Goal: Complete application form: Complete application form

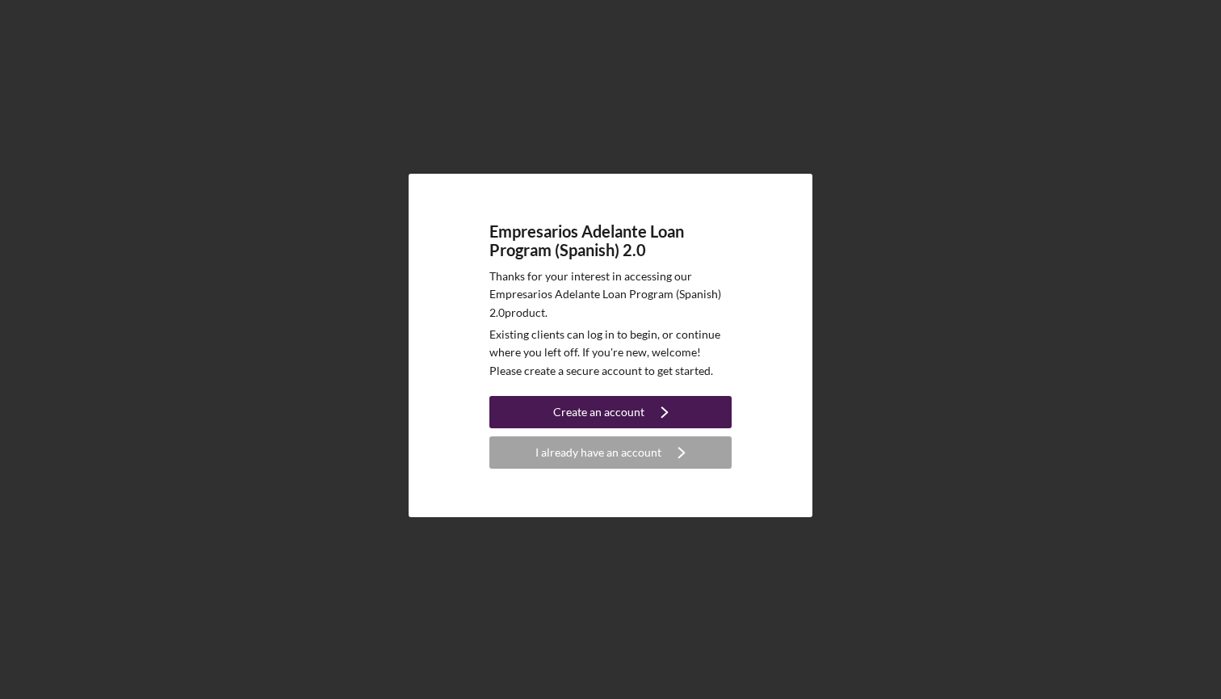
click at [571, 399] on div "Create an account" at bounding box center [598, 412] width 91 height 32
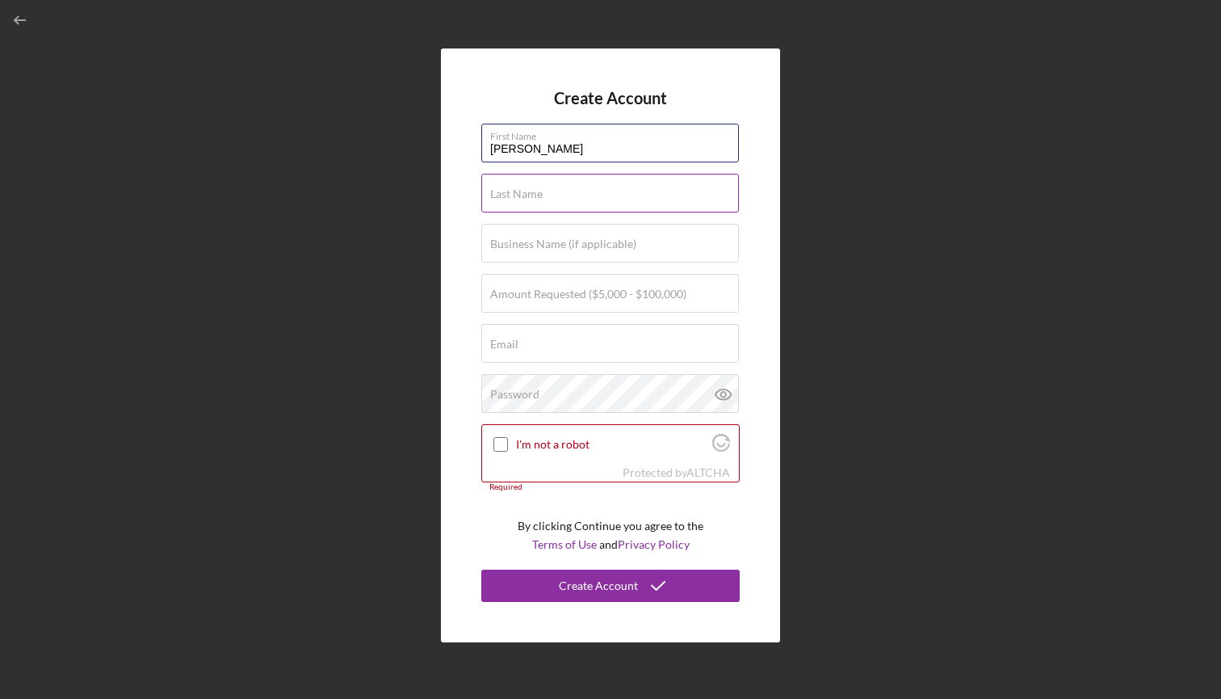
type input "[PERSON_NAME]"
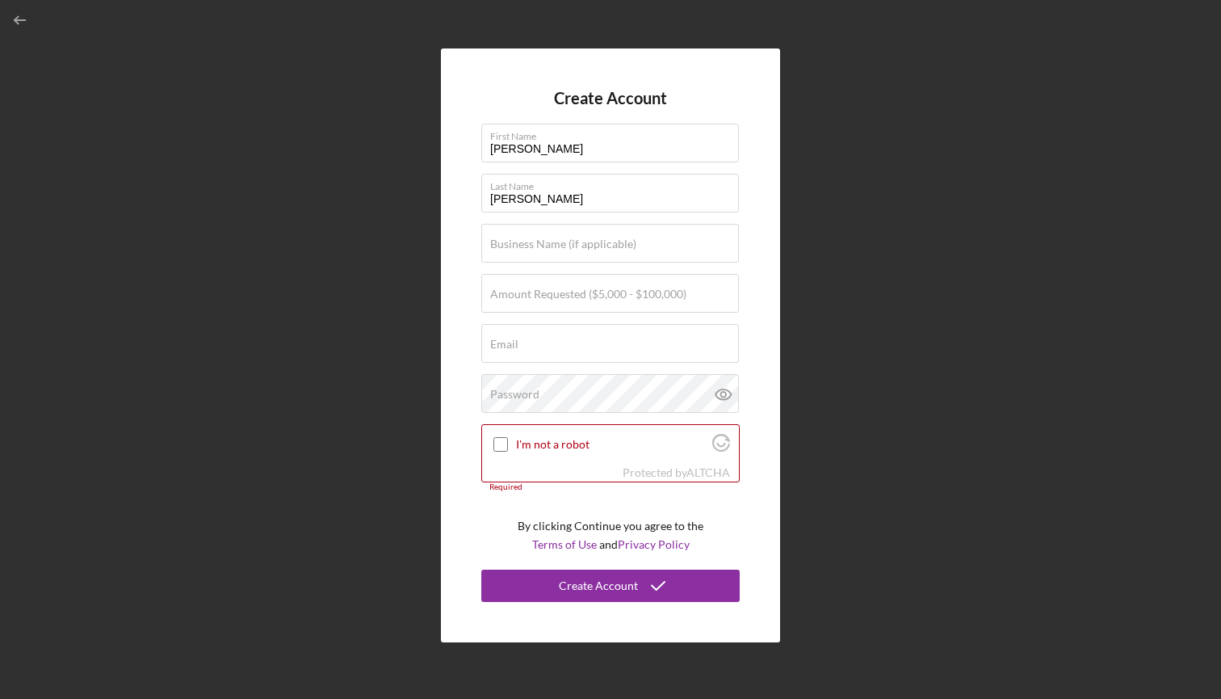
click at [751, 229] on div "Create Account First Name [PERSON_NAME] Last Name [PERSON_NAME] Business Name (…" at bounding box center [610, 345] width 339 height 594
click at [768, 262] on div "Create Account First Name [PERSON_NAME] Last Name [PERSON_NAME] Business Name (…" at bounding box center [610, 345] width 339 height 594
click at [763, 263] on div "Create Account First Name [PERSON_NAME] Last Name [PERSON_NAME] Business Name (…" at bounding box center [610, 345] width 339 height 594
click at [451, 325] on div "Create Account First Name [PERSON_NAME] Last Name [PERSON_NAME] Business Name (…" at bounding box center [610, 345] width 339 height 594
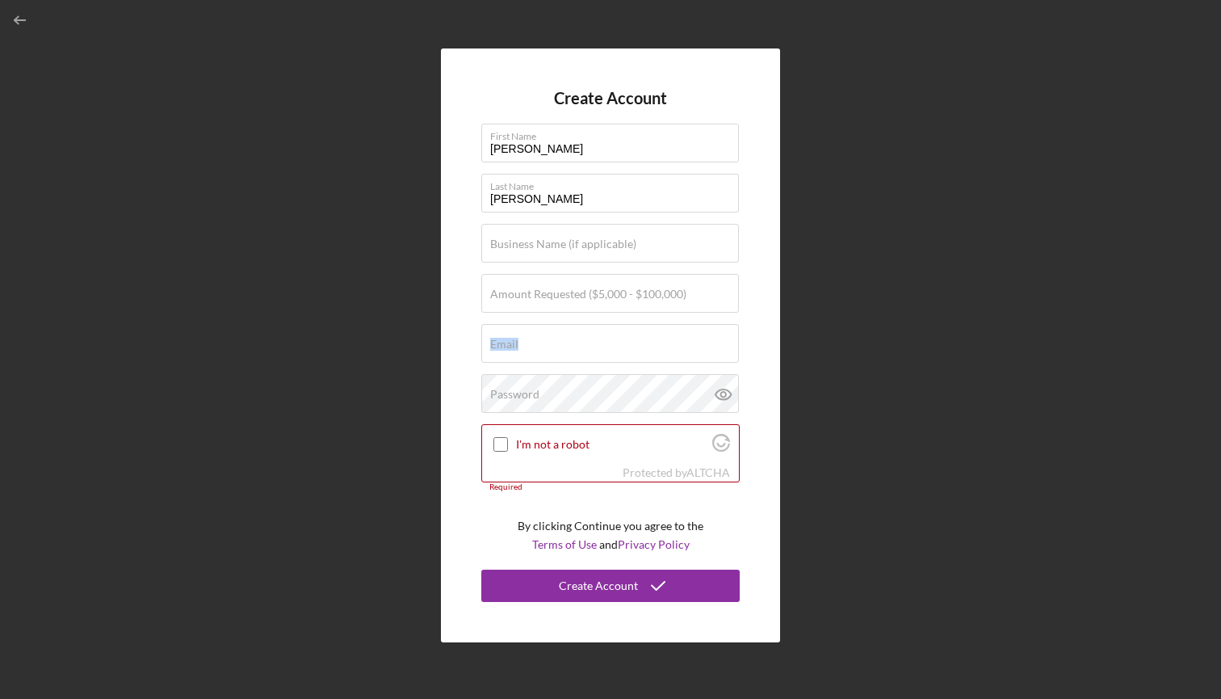
click at [451, 325] on div "Create Account First Name [PERSON_NAME] Last Name [PERSON_NAME] Business Name (…" at bounding box center [610, 345] width 339 height 594
click at [511, 392] on label "Password" at bounding box center [514, 394] width 49 height 13
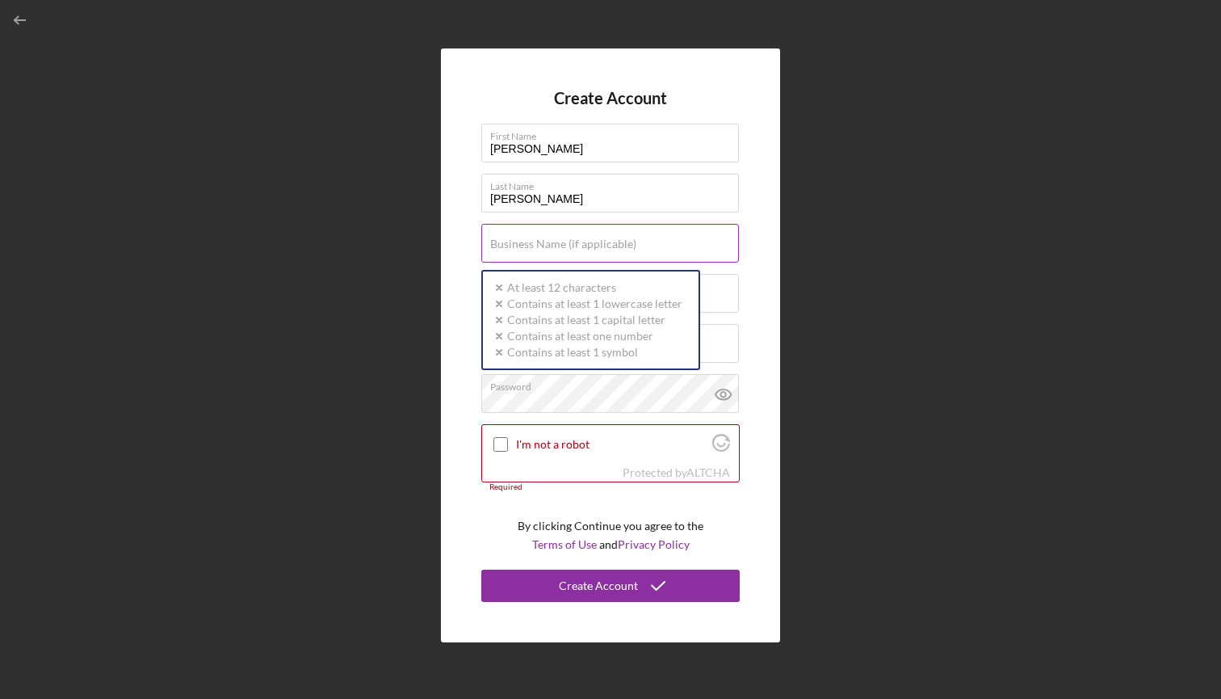
click at [522, 250] on label "Business Name (if applicable)" at bounding box center [563, 243] width 146 height 13
click at [522, 250] on input "Business Name (if applicable)" at bounding box center [610, 243] width 258 height 39
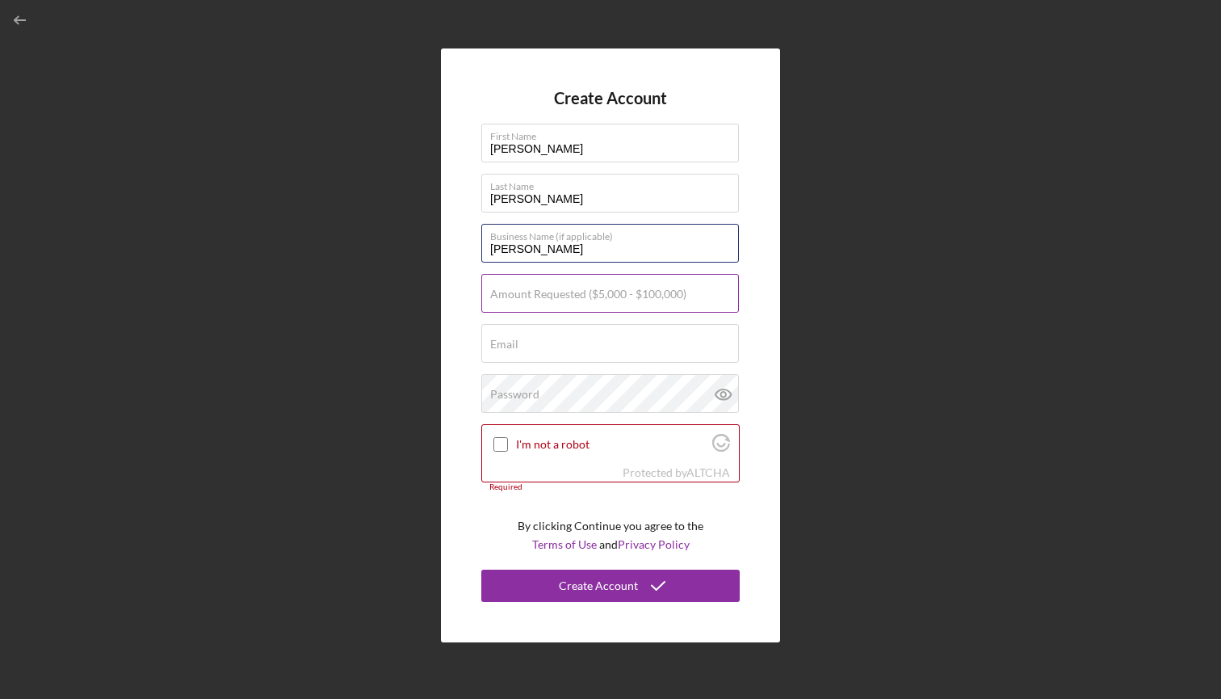
type input "[PERSON_NAME]"
click at [505, 295] on label "Amount Requested ($5,000 - $100,000)" at bounding box center [588, 293] width 196 height 13
click at [505, 295] on input "Amount Requested ($5,000 - $100,000)" at bounding box center [610, 293] width 258 height 39
type input "$20,000"
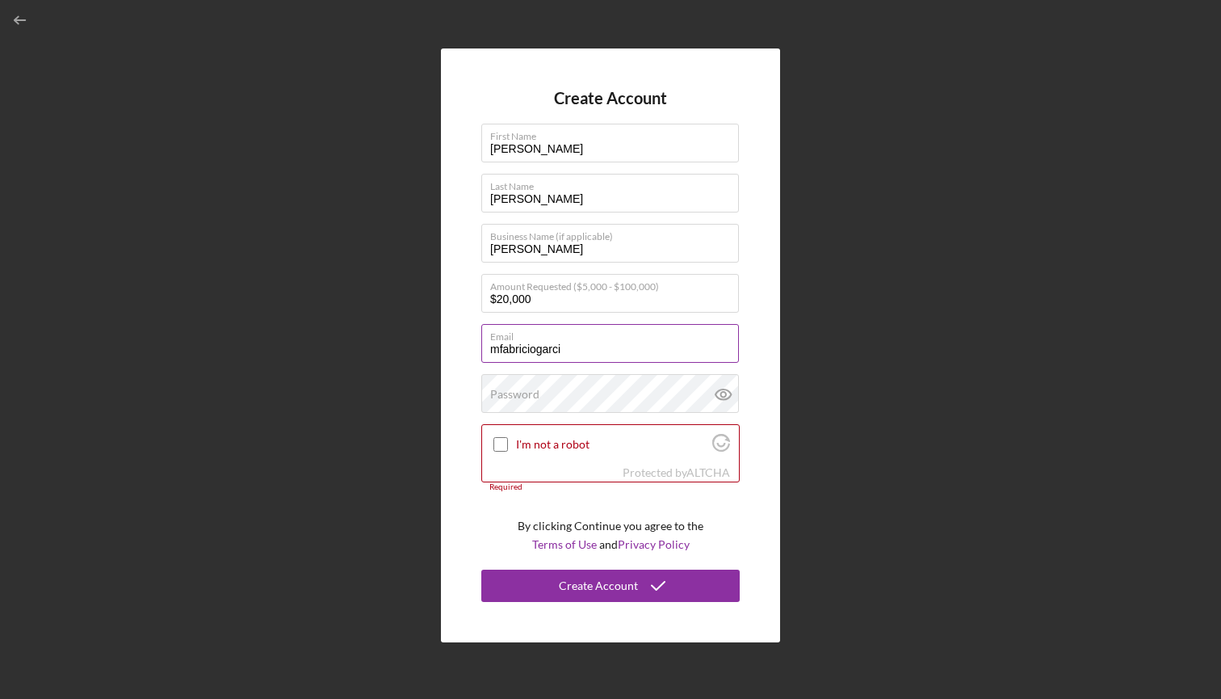
type input "mfabriciogarcia"
type input "[EMAIL_ADDRESS][DOMAIN_NAME]"
click at [523, 394] on label "Password" at bounding box center [514, 394] width 49 height 13
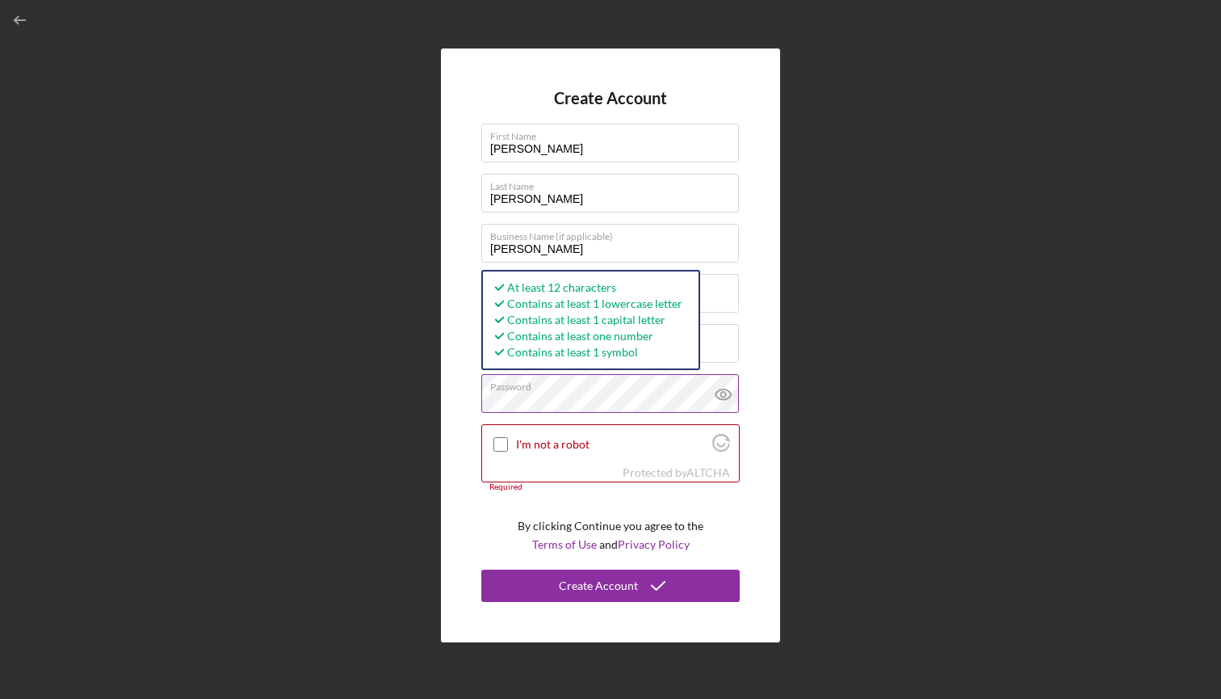
click at [721, 393] on icon at bounding box center [722, 394] width 5 height 5
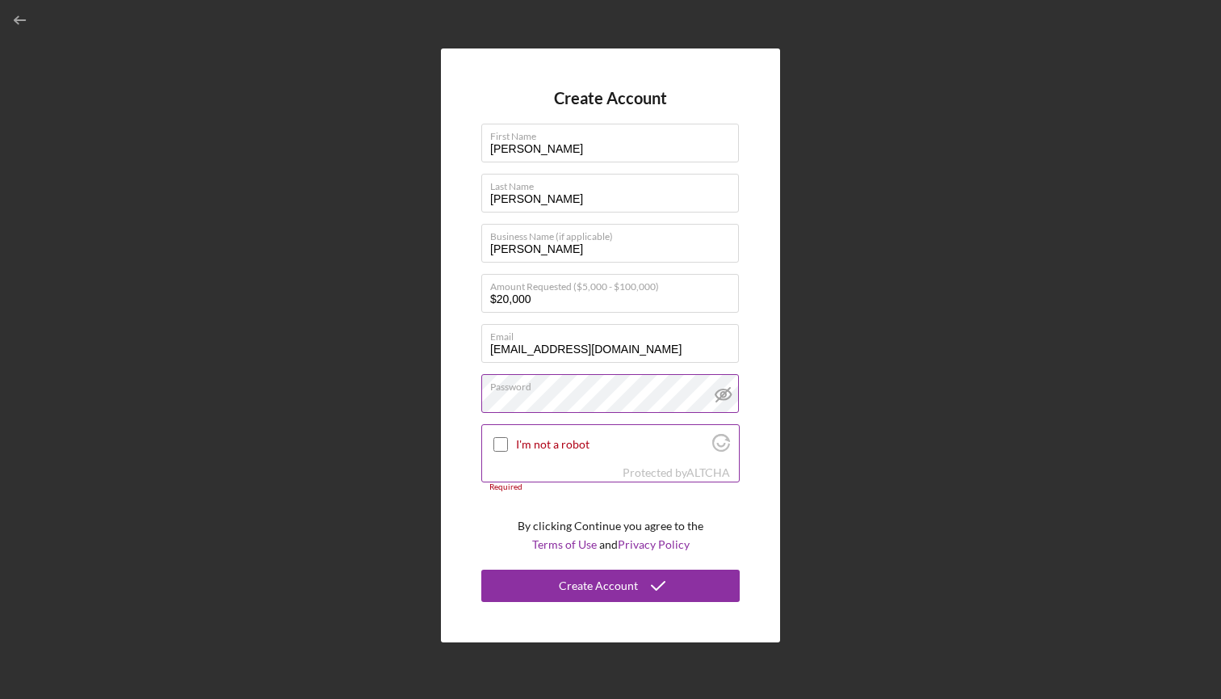
click at [497, 447] on input "I'm not a robot" at bounding box center [500, 444] width 15 height 15
checkbox input "true"
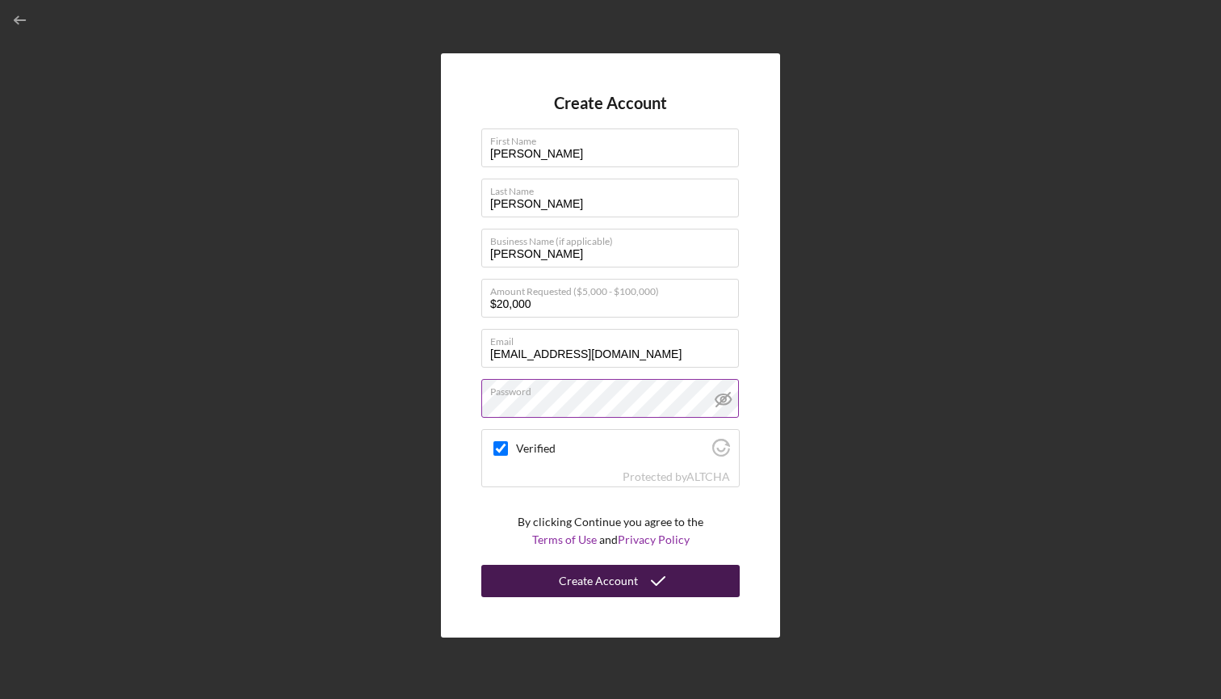
click at [583, 575] on div "Create Account" at bounding box center [598, 580] width 79 height 32
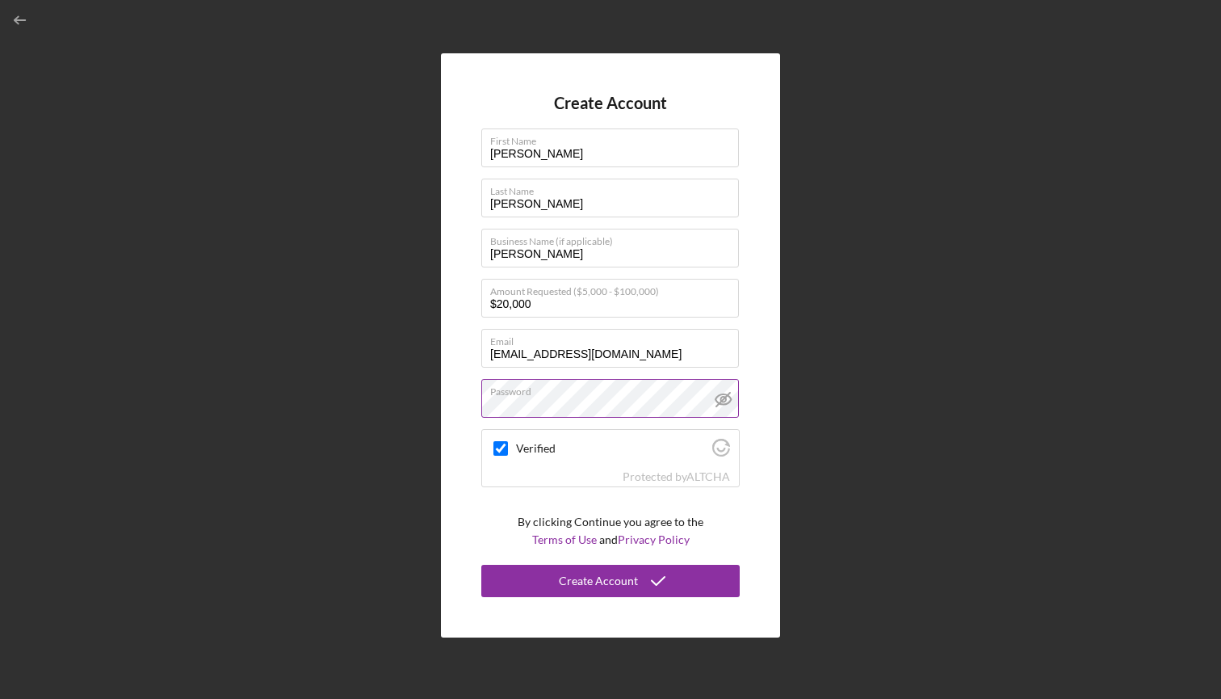
click at [818, 364] on div "Create Account First Name [PERSON_NAME] Last Name [PERSON_NAME] Business Name (…" at bounding box center [610, 345] width 1205 height 690
click at [846, 85] on div "Create Account First Name [PERSON_NAME] Last Name [PERSON_NAME] Business Name (…" at bounding box center [610, 345] width 1205 height 690
click at [848, 159] on div "Create Account First Name [PERSON_NAME] Last Name [PERSON_NAME] Business Name (…" at bounding box center [610, 345] width 1205 height 690
click at [392, 198] on div "Create Account First Name [PERSON_NAME] Last Name [PERSON_NAME] Business Name (…" at bounding box center [610, 345] width 1205 height 690
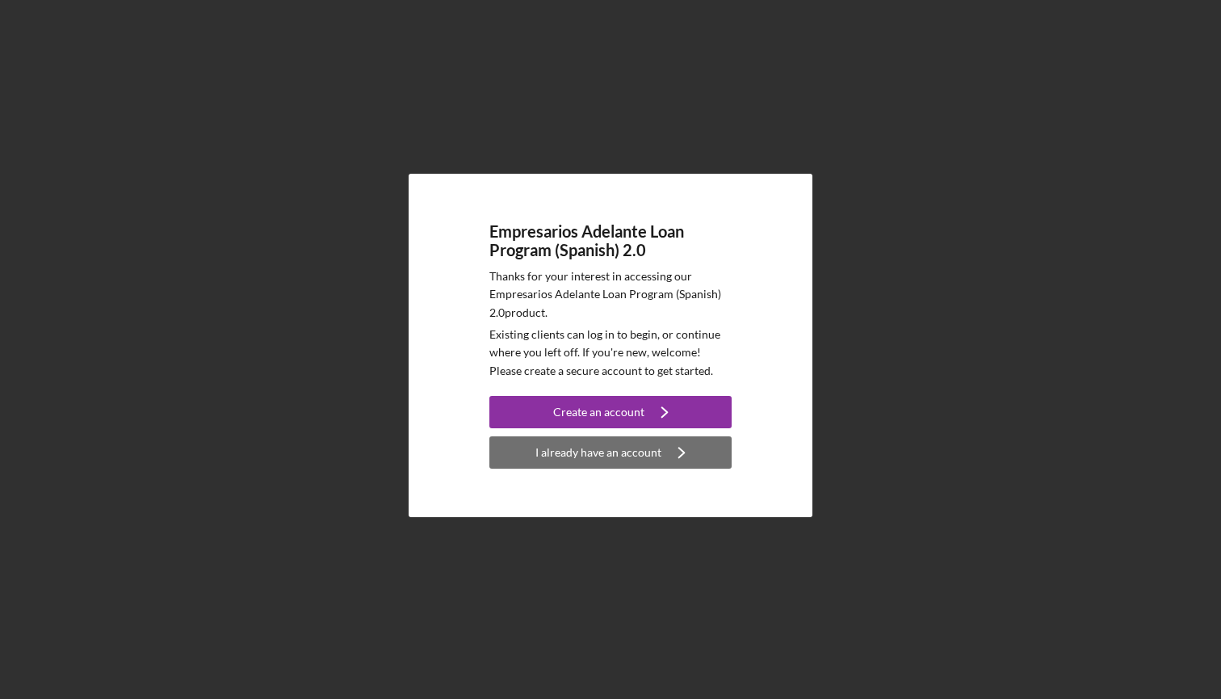
click at [629, 447] on div "I already have an account" at bounding box center [598, 452] width 126 height 32
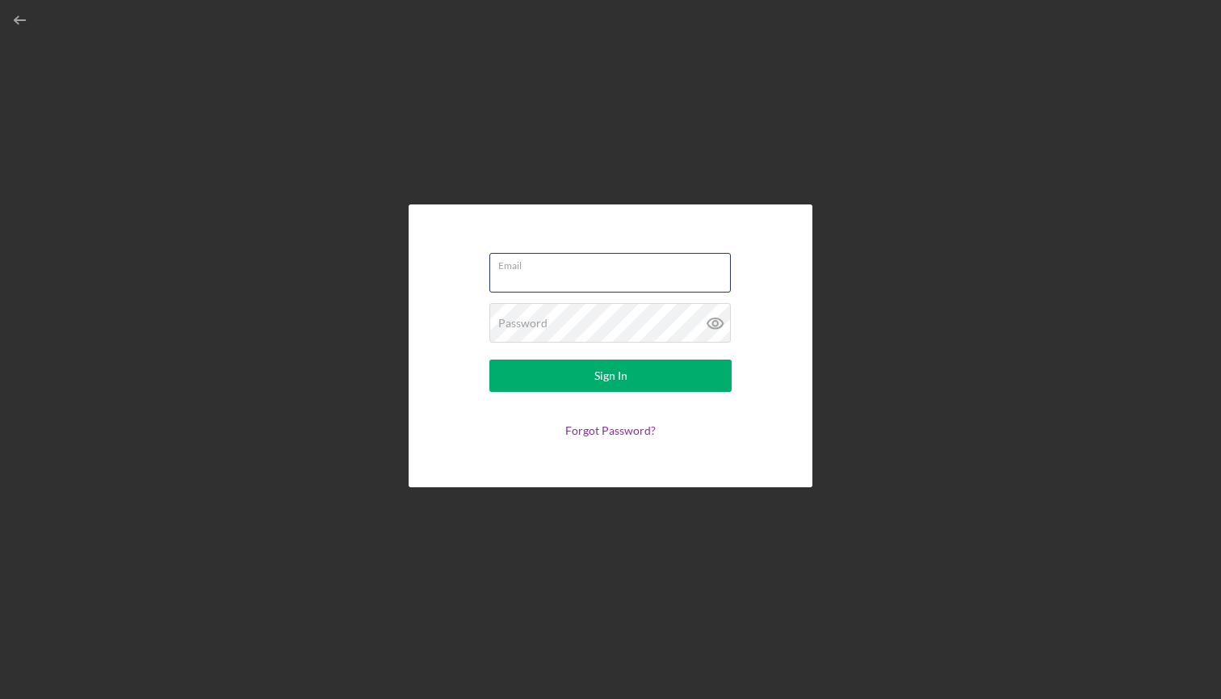
type input "[EMAIL_ADDRESS][DOMAIN_NAME]"
click at [611, 376] on button "Sign In" at bounding box center [610, 375] width 242 height 32
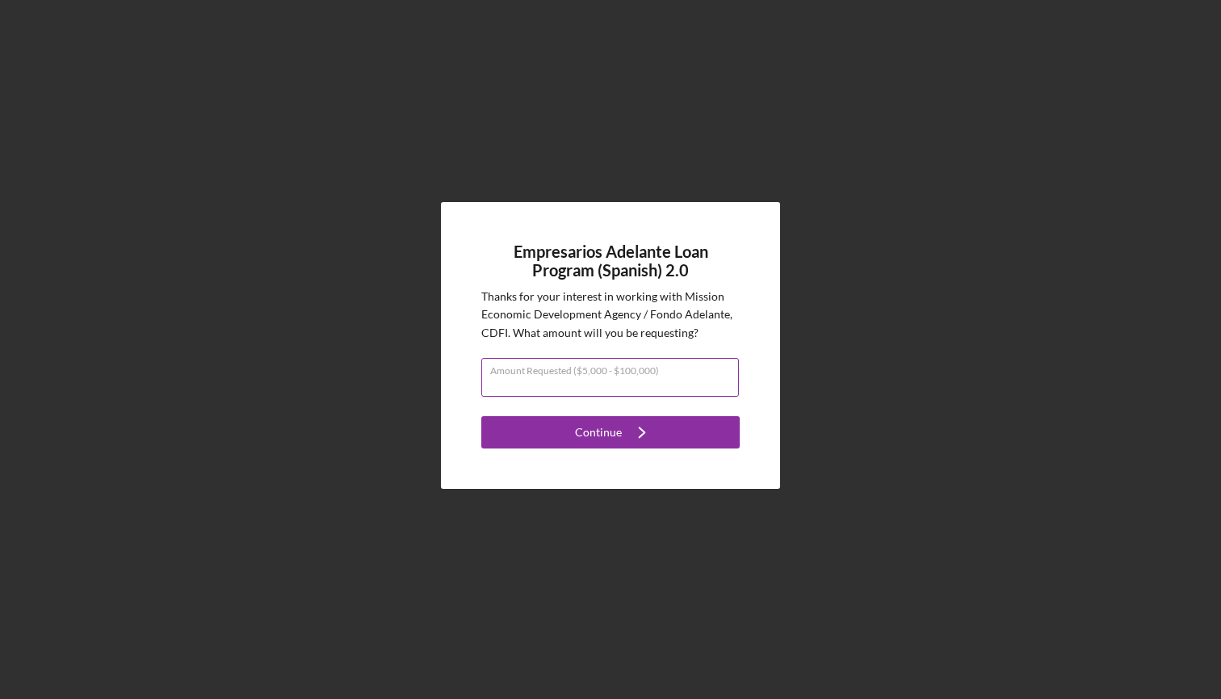
click at [602, 388] on input "Amount Requested ($5,000 - $100,000)" at bounding box center [610, 377] width 258 height 39
type input "$20,000"
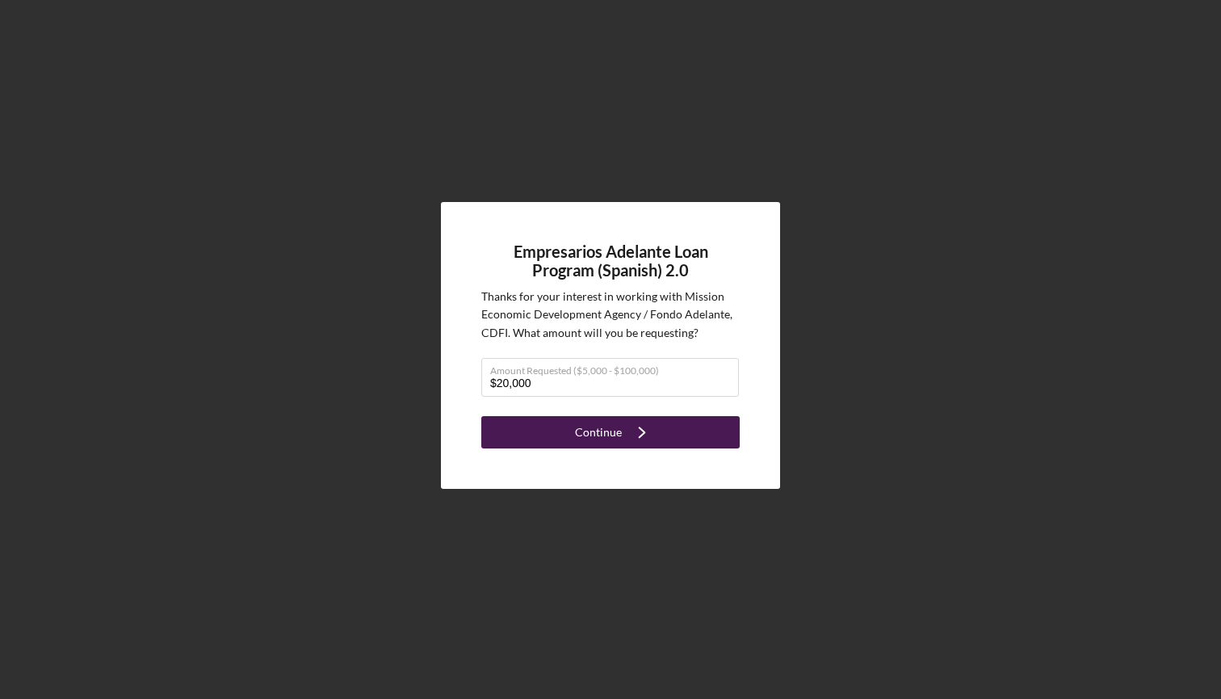
click at [606, 439] on div "Continue" at bounding box center [598, 432] width 47 height 32
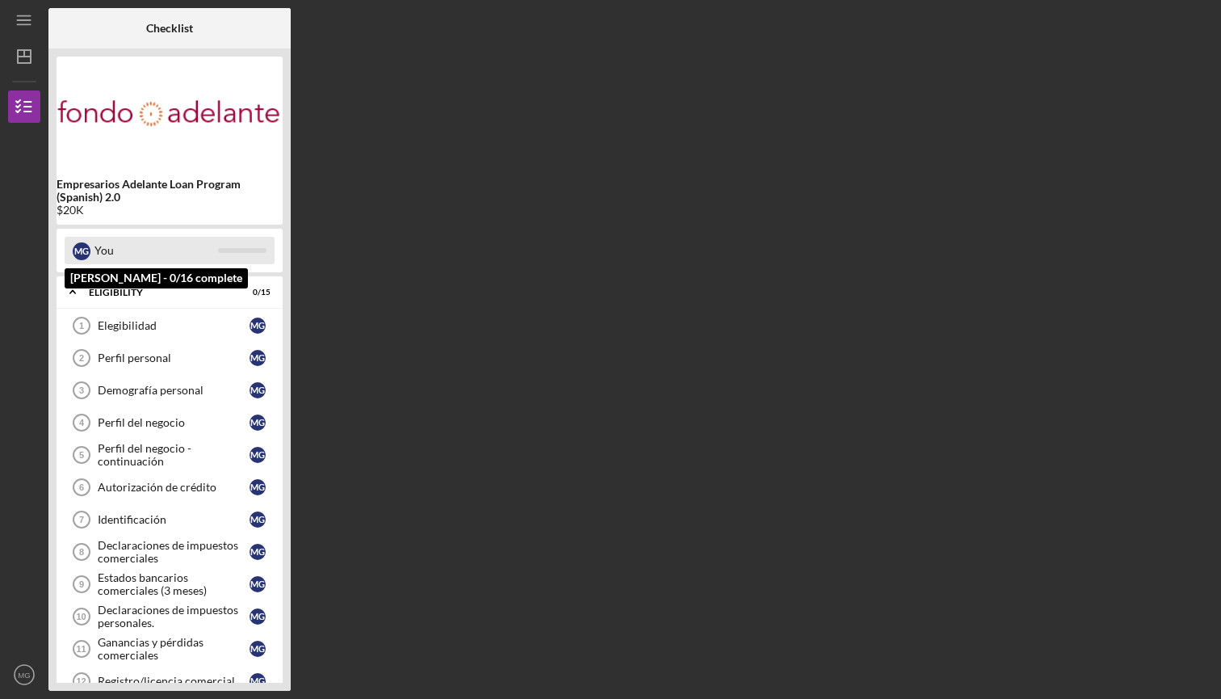
click at [147, 259] on div "You" at bounding box center [156, 250] width 124 height 27
